Goal: Task Accomplishment & Management: Use online tool/utility

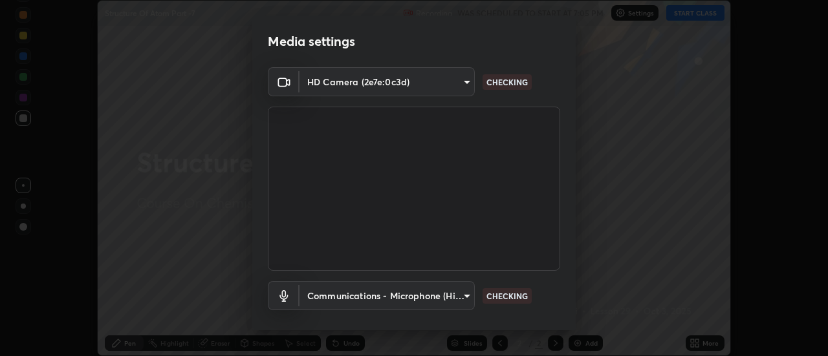
scroll to position [356, 827]
click at [327, 300] on body "Erase all Structure Of Atom Part -7 Recording WAS SCHEDULED TO START AT 7:05 PM…" at bounding box center [414, 178] width 828 height 356
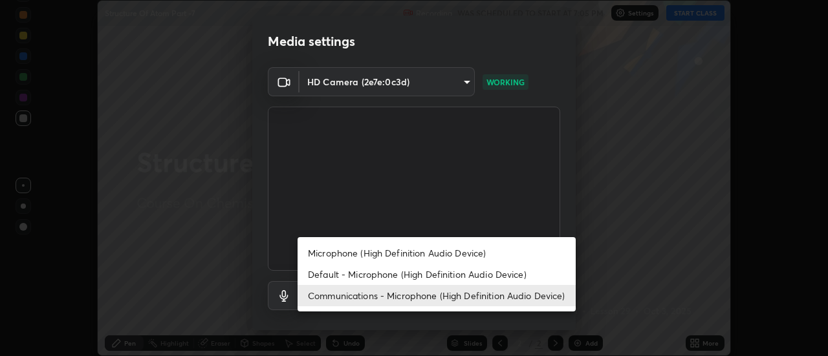
click at [319, 276] on li "Default - Microphone (High Definition Audio Device)" at bounding box center [436, 274] width 278 height 21
type input "default"
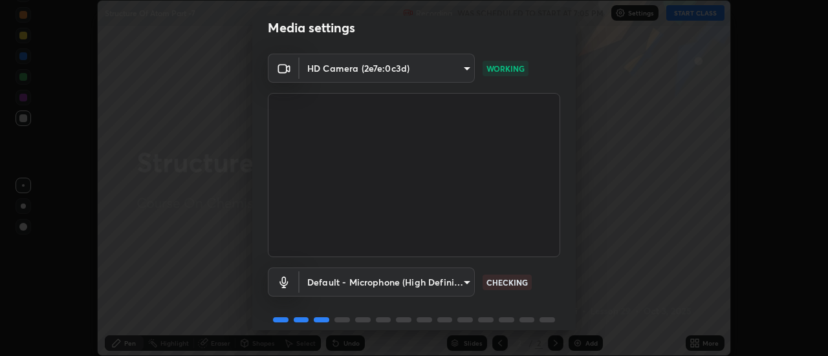
scroll to position [18, 0]
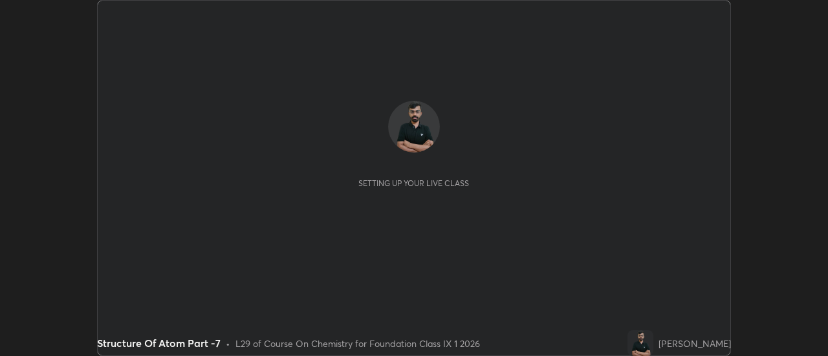
scroll to position [356, 827]
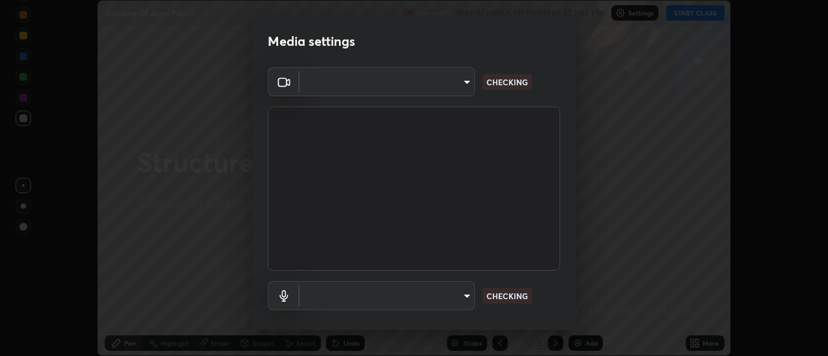
type input "4eebad9fb2b760257747d3faba0537f77ebfd590b97cb0ff6e10e17389be776b"
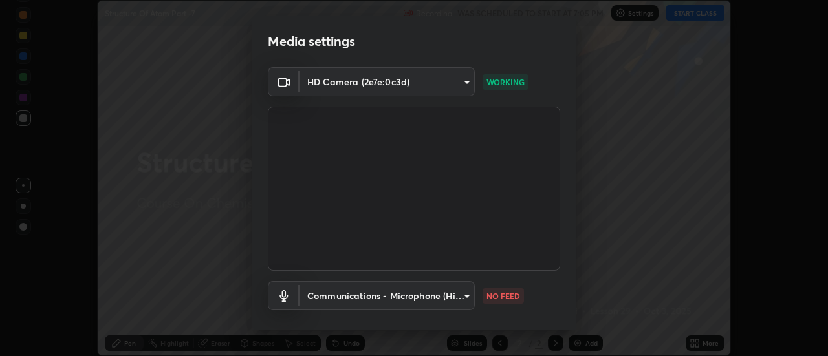
click at [458, 297] on body "Erase all Structure Of Atom Part -7 Recording WAS SCHEDULED TO START AT 7:05 PM…" at bounding box center [414, 178] width 828 height 356
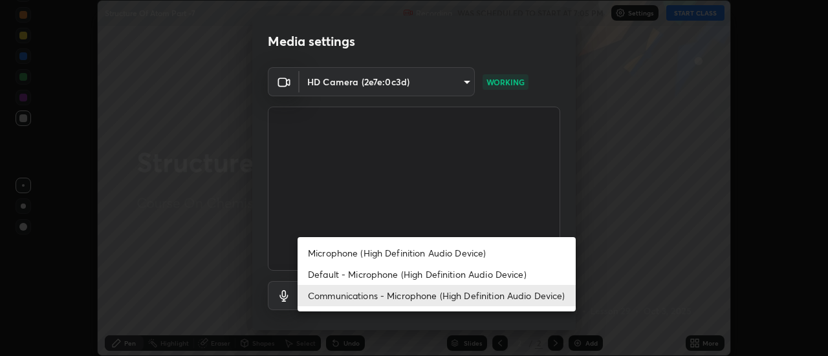
click at [332, 276] on li "Default - Microphone (High Definition Audio Device)" at bounding box center [436, 274] width 278 height 21
type input "default"
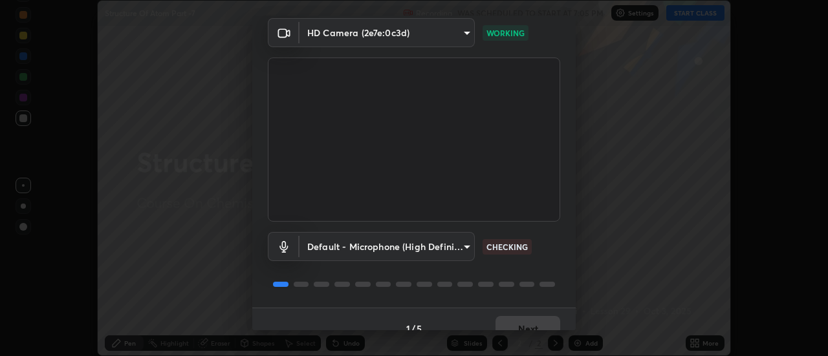
scroll to position [68, 0]
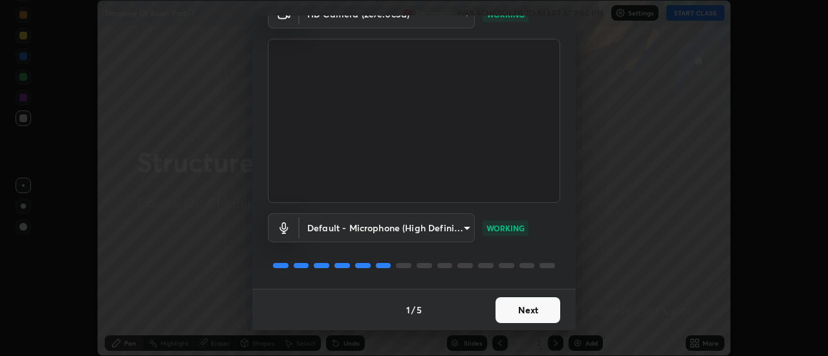
click at [536, 310] on button "Next" at bounding box center [527, 310] width 65 height 26
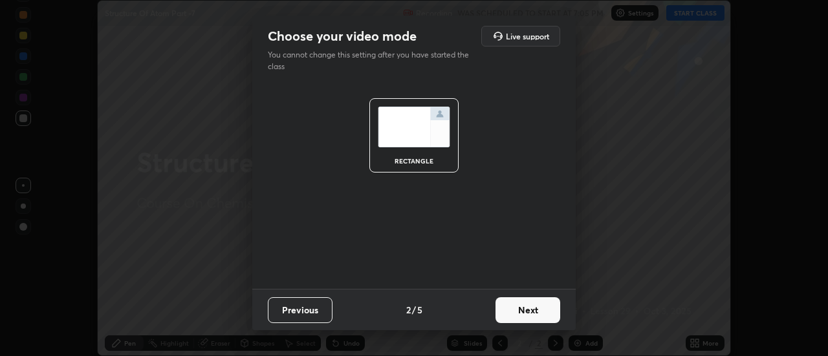
click at [545, 308] on button "Next" at bounding box center [527, 310] width 65 height 26
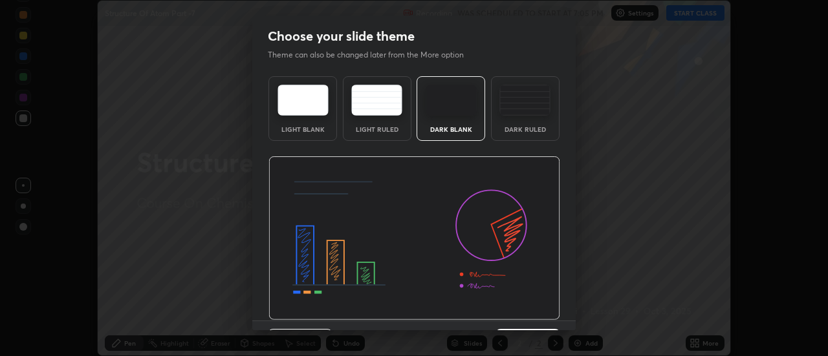
scroll to position [32, 0]
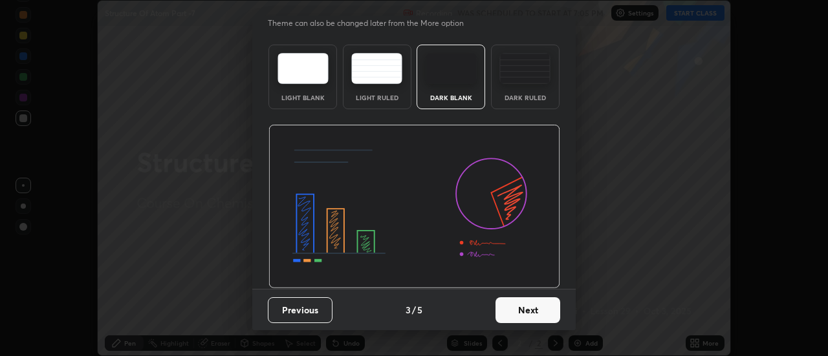
click at [539, 313] on button "Next" at bounding box center [527, 310] width 65 height 26
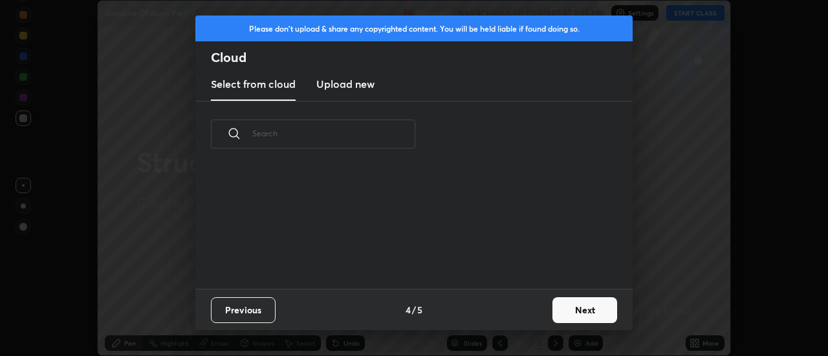
scroll to position [0, 0]
click at [607, 310] on button "Next" at bounding box center [584, 310] width 65 height 26
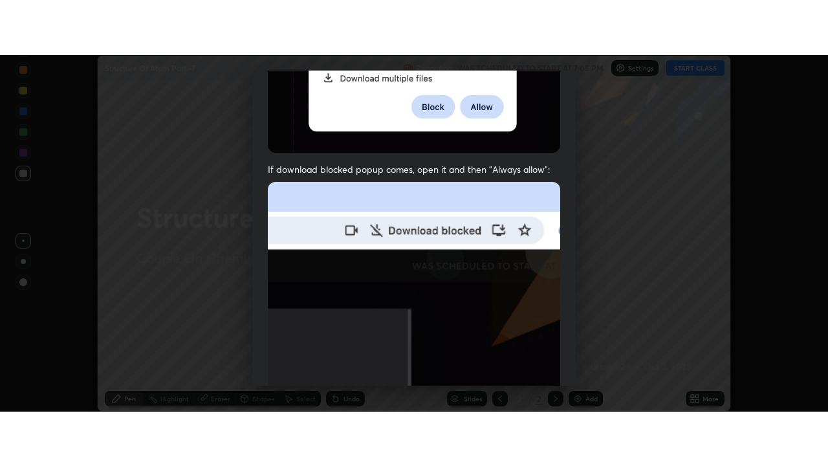
scroll to position [332, 0]
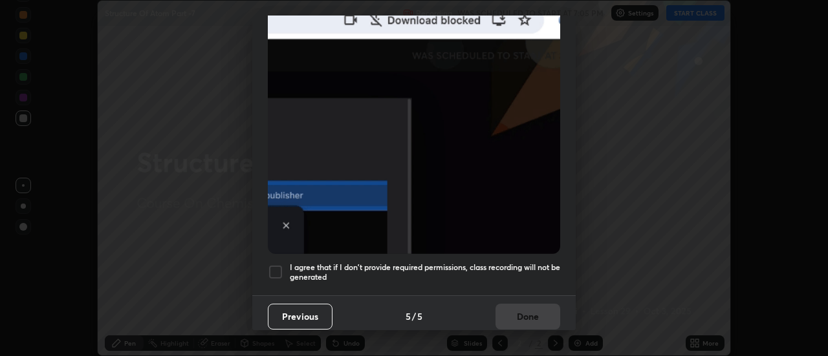
click at [275, 271] on div at bounding box center [276, 272] width 16 height 16
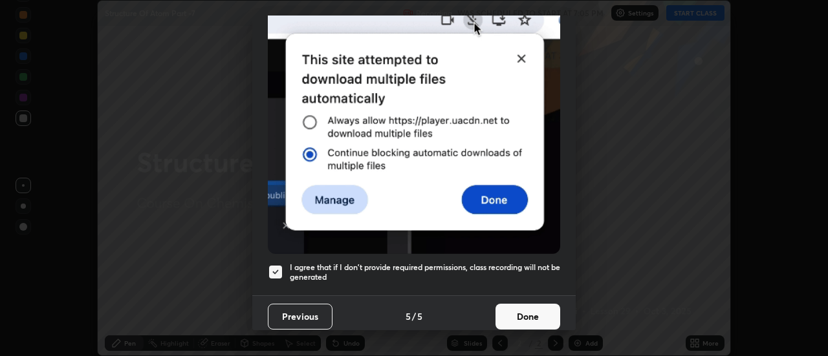
click at [526, 312] on button "Done" at bounding box center [527, 317] width 65 height 26
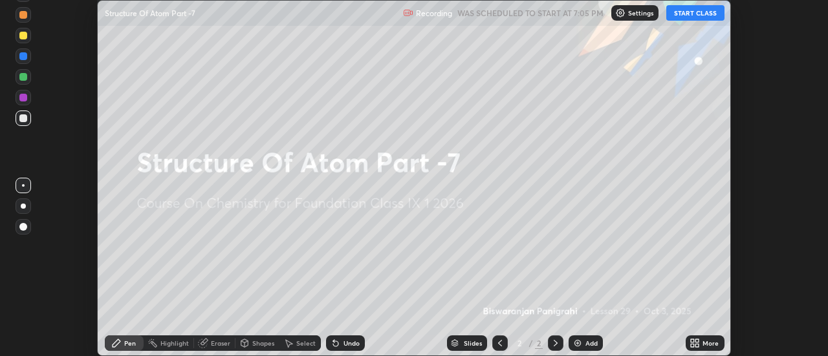
click at [696, 345] on icon at bounding box center [697, 345] width 3 height 3
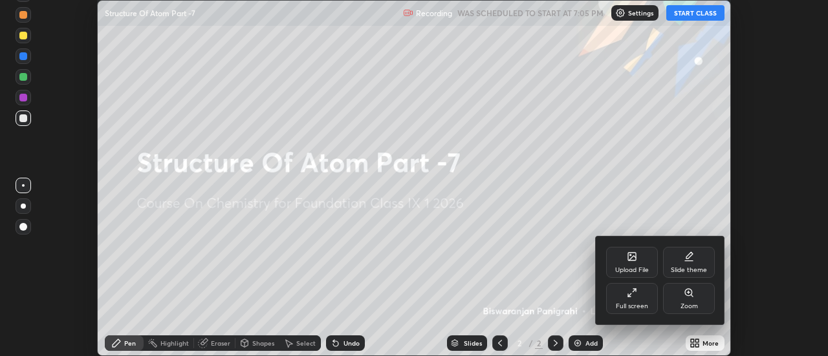
click at [631, 301] on div "Full screen" at bounding box center [632, 298] width 52 height 31
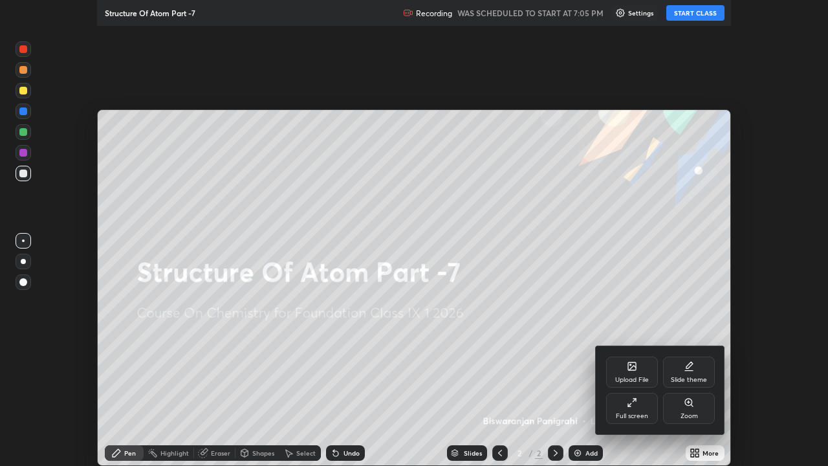
scroll to position [466, 828]
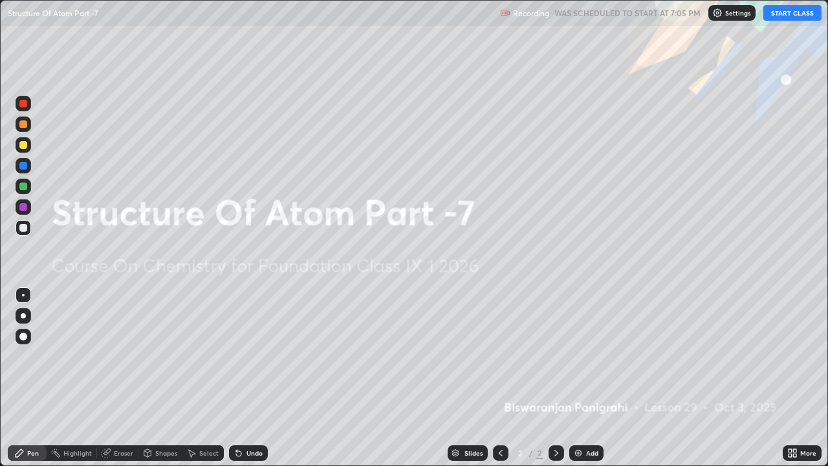
click at [587, 356] on div "Add" at bounding box center [592, 452] width 12 height 6
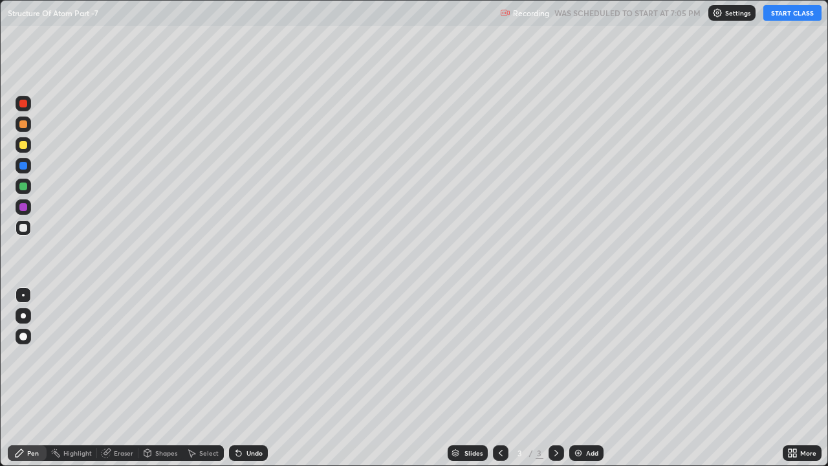
click at [789, 16] on button "START CLASS" at bounding box center [792, 13] width 58 height 16
click at [23, 316] on div at bounding box center [23, 315] width 5 height 5
click at [120, 356] on div "Eraser" at bounding box center [123, 452] width 19 height 6
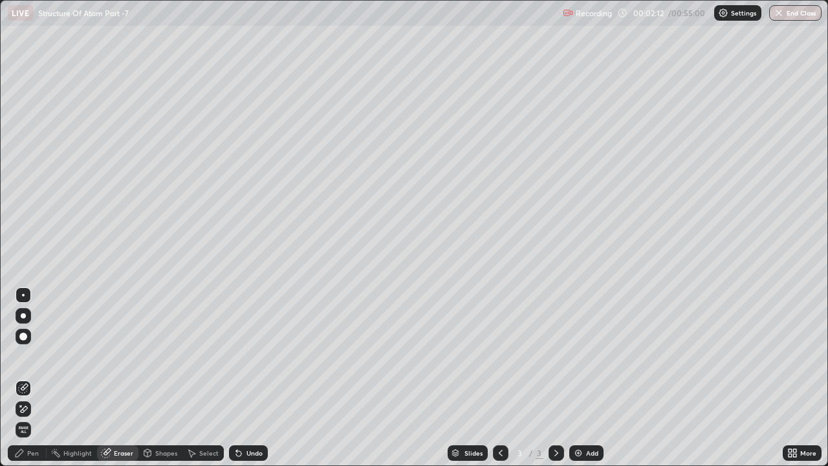
click at [32, 356] on div "Pen" at bounding box center [33, 452] width 12 height 6
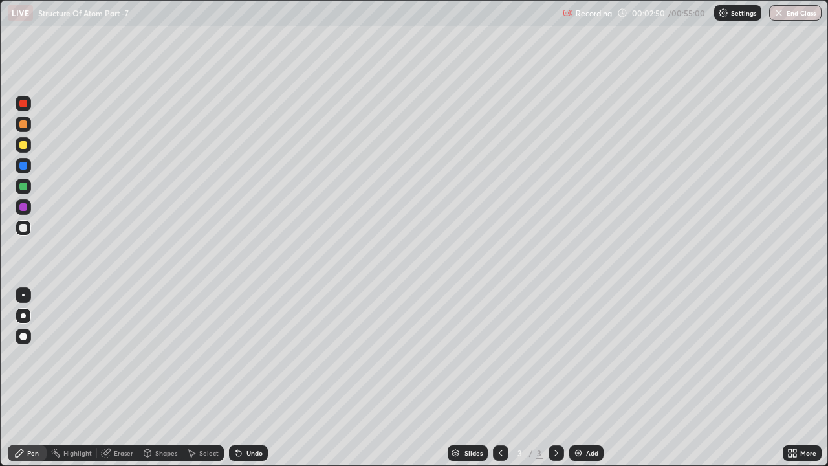
click at [241, 356] on icon at bounding box center [238, 453] width 10 height 10
click at [246, 356] on div "Undo" at bounding box center [254, 452] width 16 height 6
click at [237, 356] on icon at bounding box center [238, 453] width 5 height 5
click at [236, 356] on icon at bounding box center [238, 453] width 5 height 5
click at [248, 356] on div "Undo" at bounding box center [254, 452] width 16 height 6
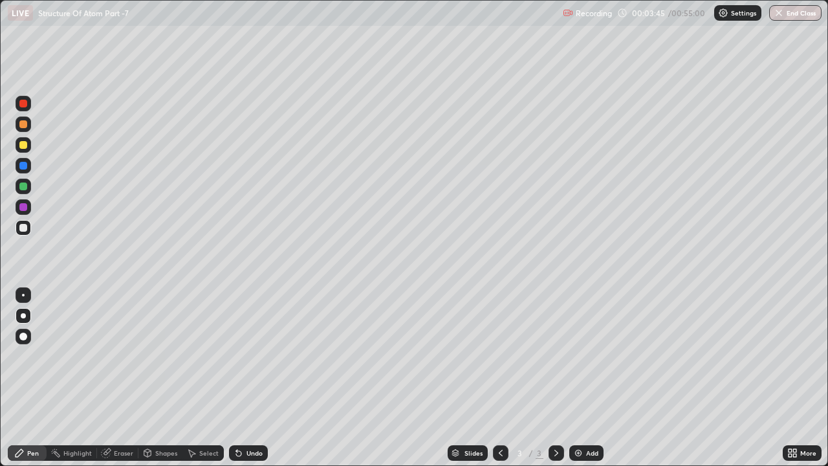
click at [25, 127] on div at bounding box center [23, 124] width 8 height 8
click at [30, 148] on div at bounding box center [24, 145] width 16 height 16
click at [248, 356] on div "Undo" at bounding box center [254, 452] width 16 height 6
click at [246, 356] on div "Undo" at bounding box center [254, 452] width 16 height 6
click at [119, 356] on div "Eraser" at bounding box center [123, 452] width 19 height 6
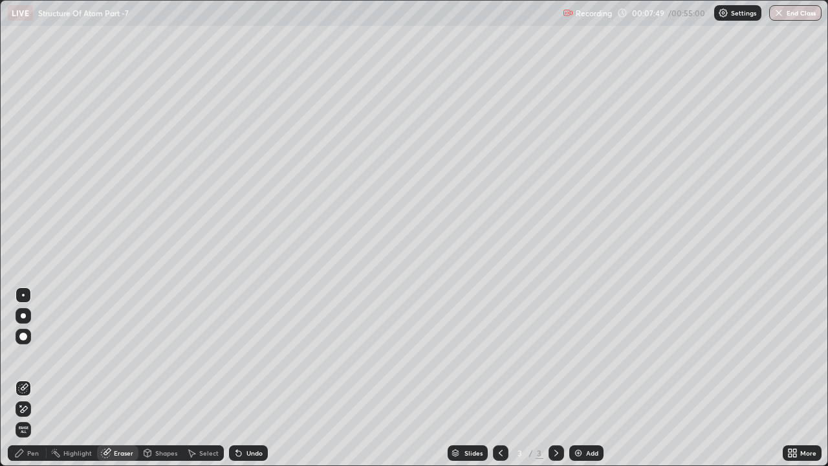
click at [36, 356] on div "Pen" at bounding box center [27, 453] width 39 height 16
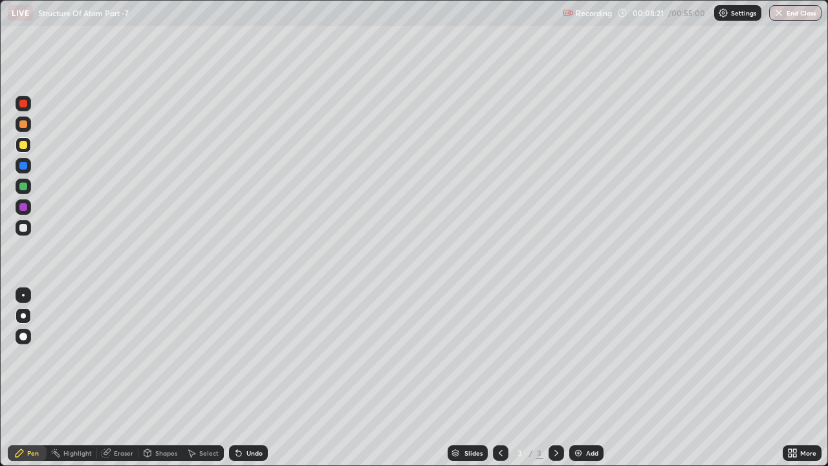
click at [26, 230] on div at bounding box center [23, 228] width 8 height 8
click at [24, 145] on div at bounding box center [23, 145] width 8 height 8
click at [574, 356] on img at bounding box center [578, 453] width 10 height 10
click at [28, 229] on div at bounding box center [24, 228] width 16 height 16
click at [25, 187] on div at bounding box center [23, 186] width 8 height 8
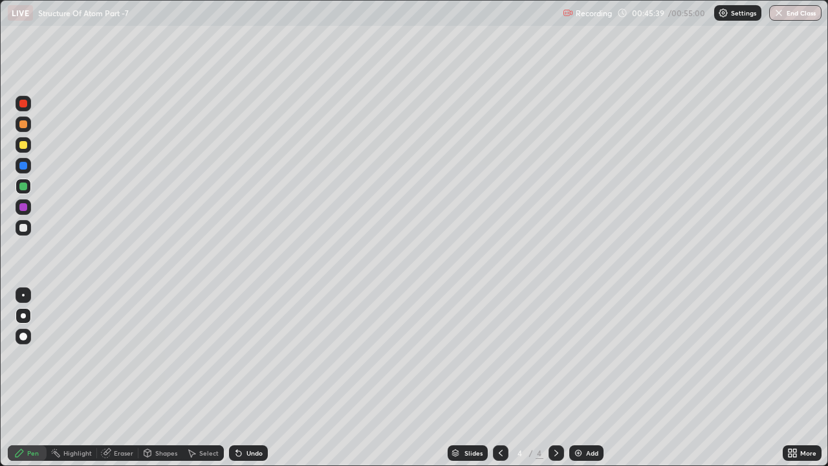
click at [555, 356] on icon at bounding box center [556, 453] width 10 height 10
click at [586, 356] on div "Add" at bounding box center [592, 452] width 12 height 6
click at [799, 11] on button "End Class" at bounding box center [795, 13] width 52 height 16
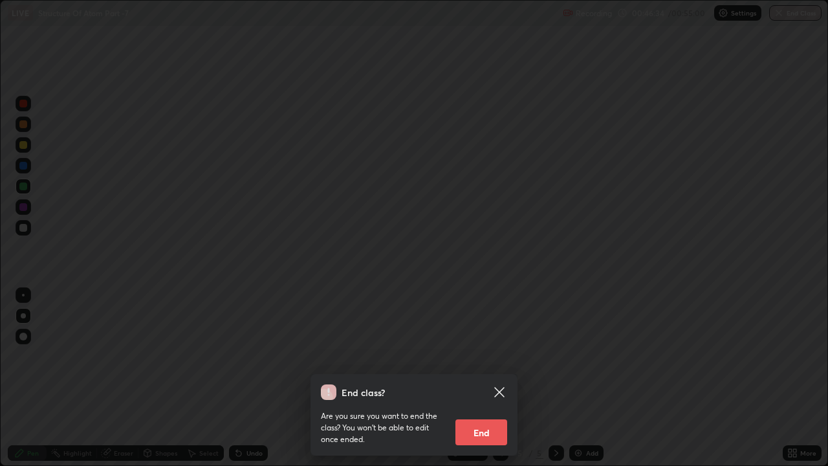
click at [491, 356] on button "End" at bounding box center [481, 432] width 52 height 26
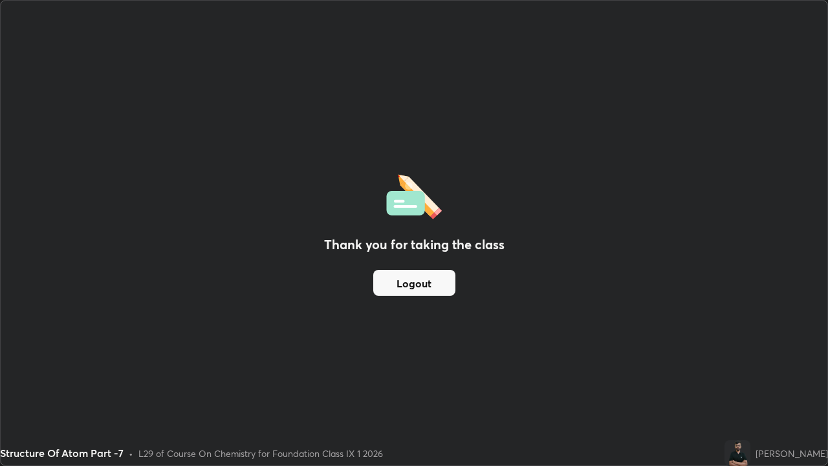
click at [433, 286] on button "Logout" at bounding box center [414, 283] width 82 height 26
click at [427, 285] on button "Logout" at bounding box center [414, 283] width 82 height 26
